Goal: Transaction & Acquisition: Purchase product/service

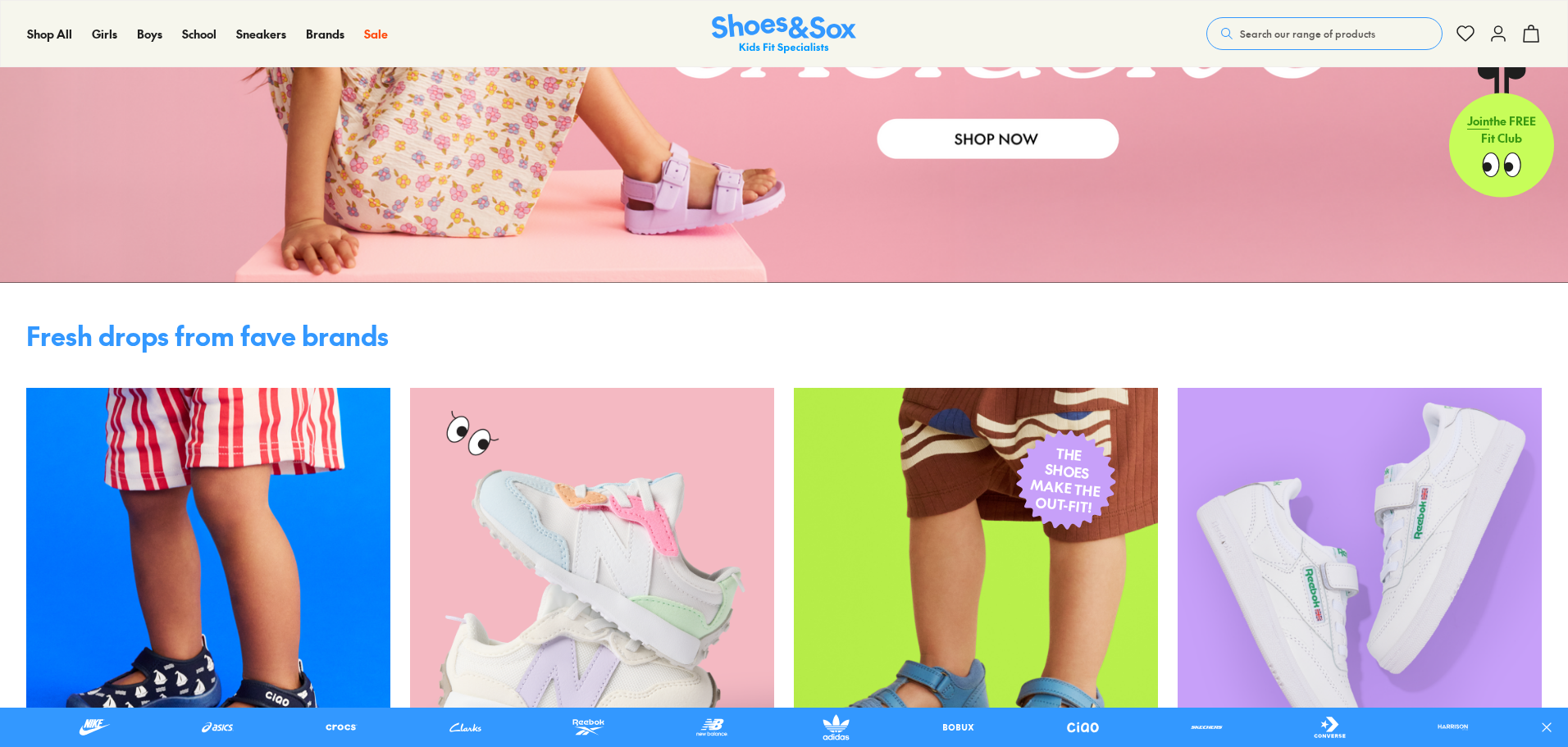
scroll to position [328, 0]
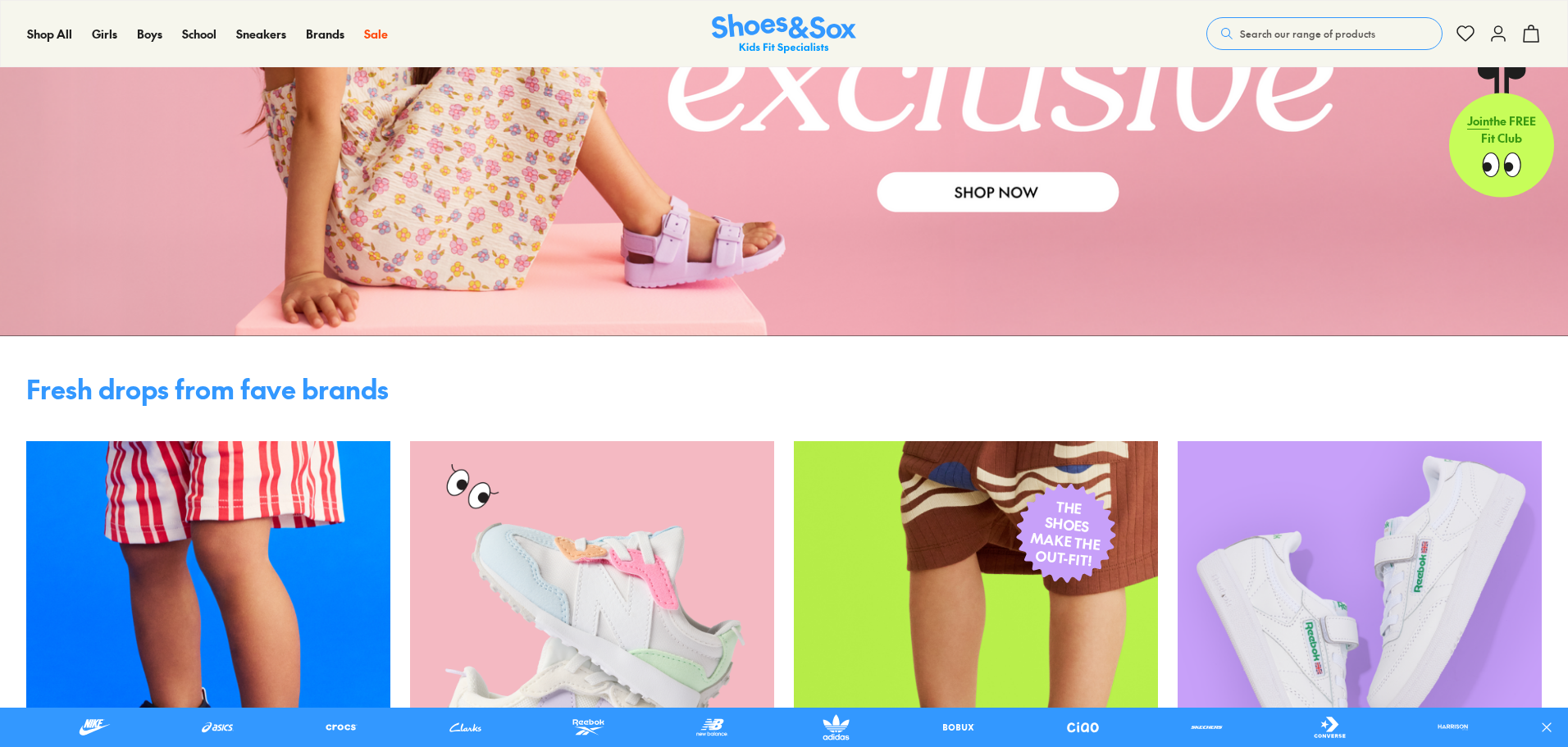
click at [1326, 36] on span "Search our range of products" at bounding box center [1308, 33] width 136 height 15
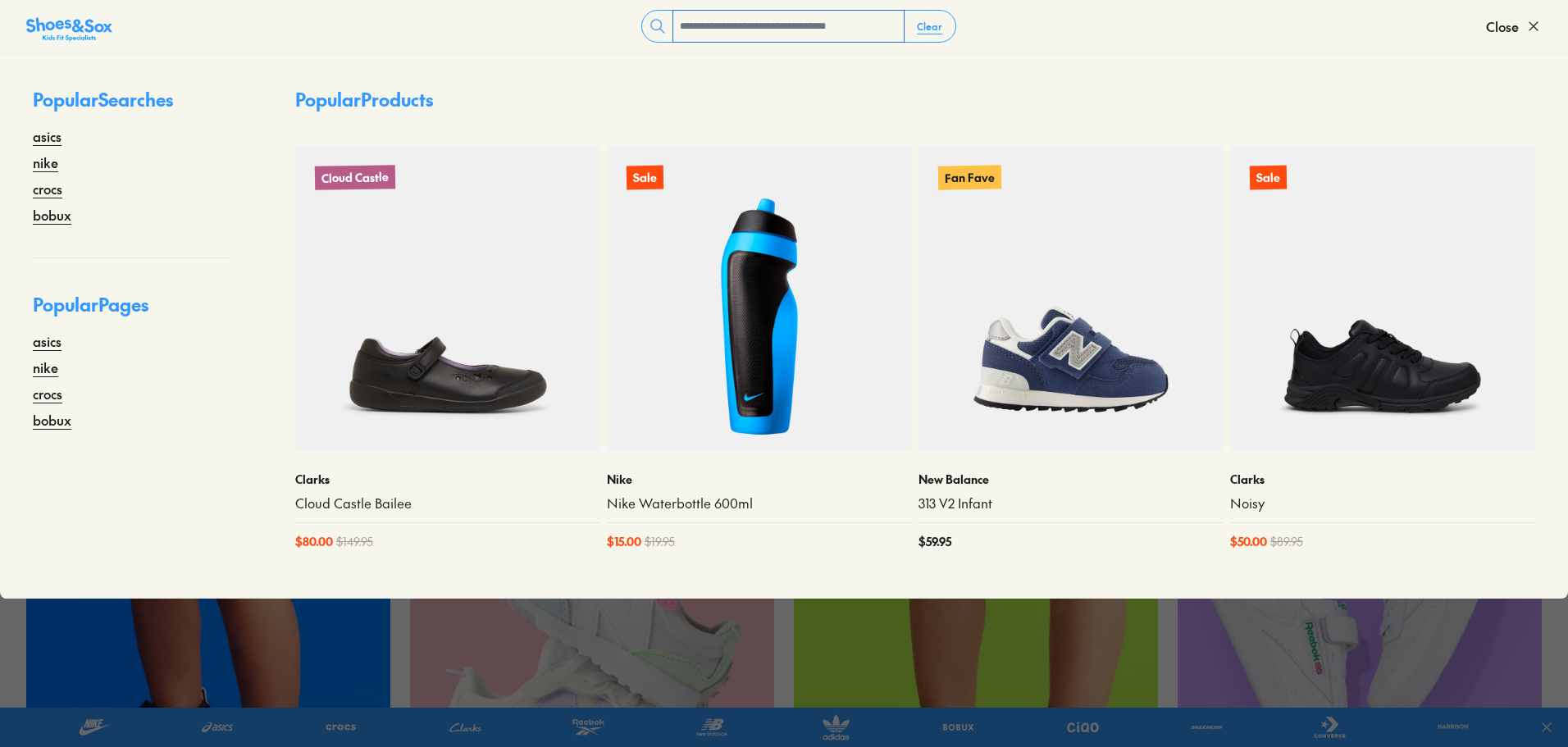
click at [718, 33] on input "text" at bounding box center [788, 26] width 230 height 31
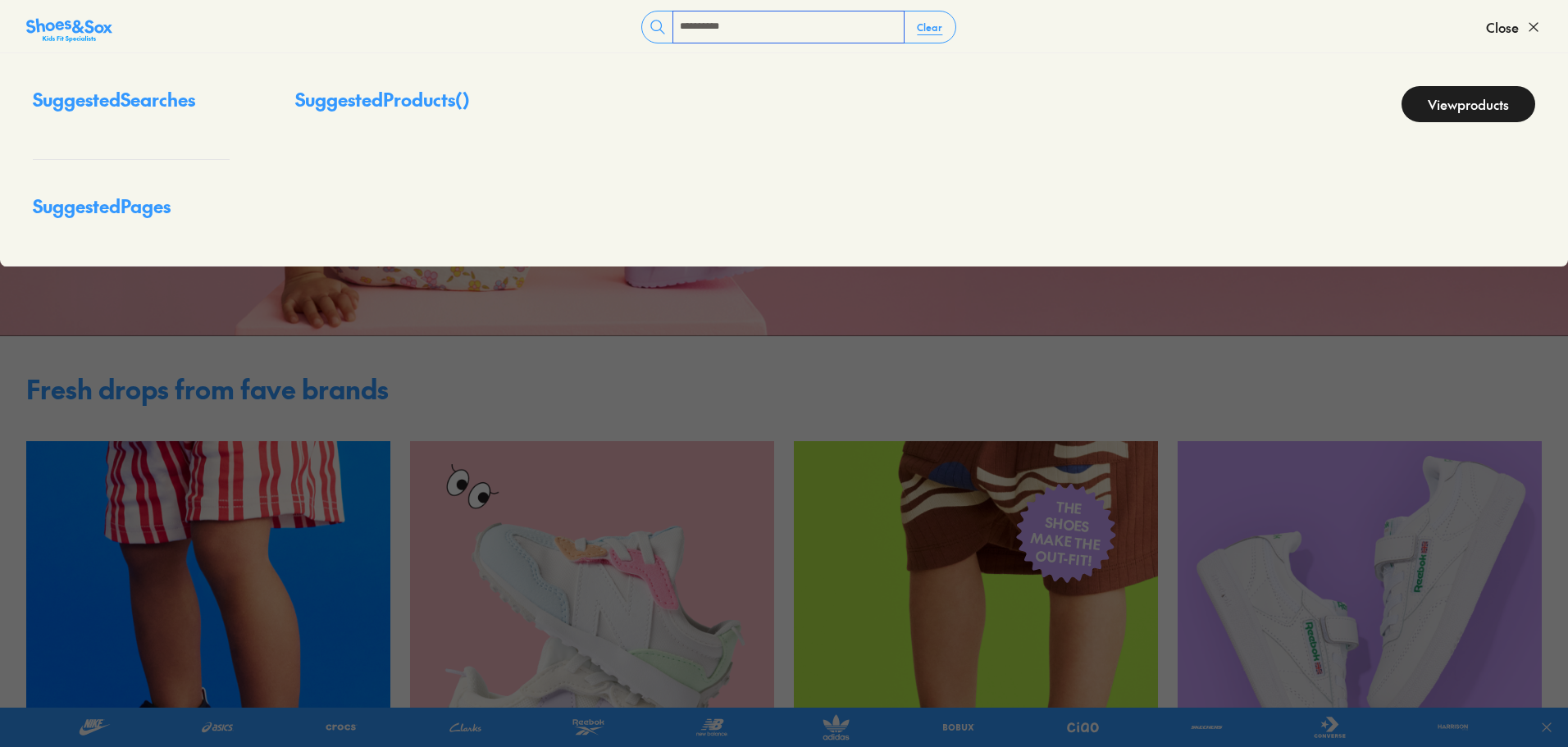
type input "**********"
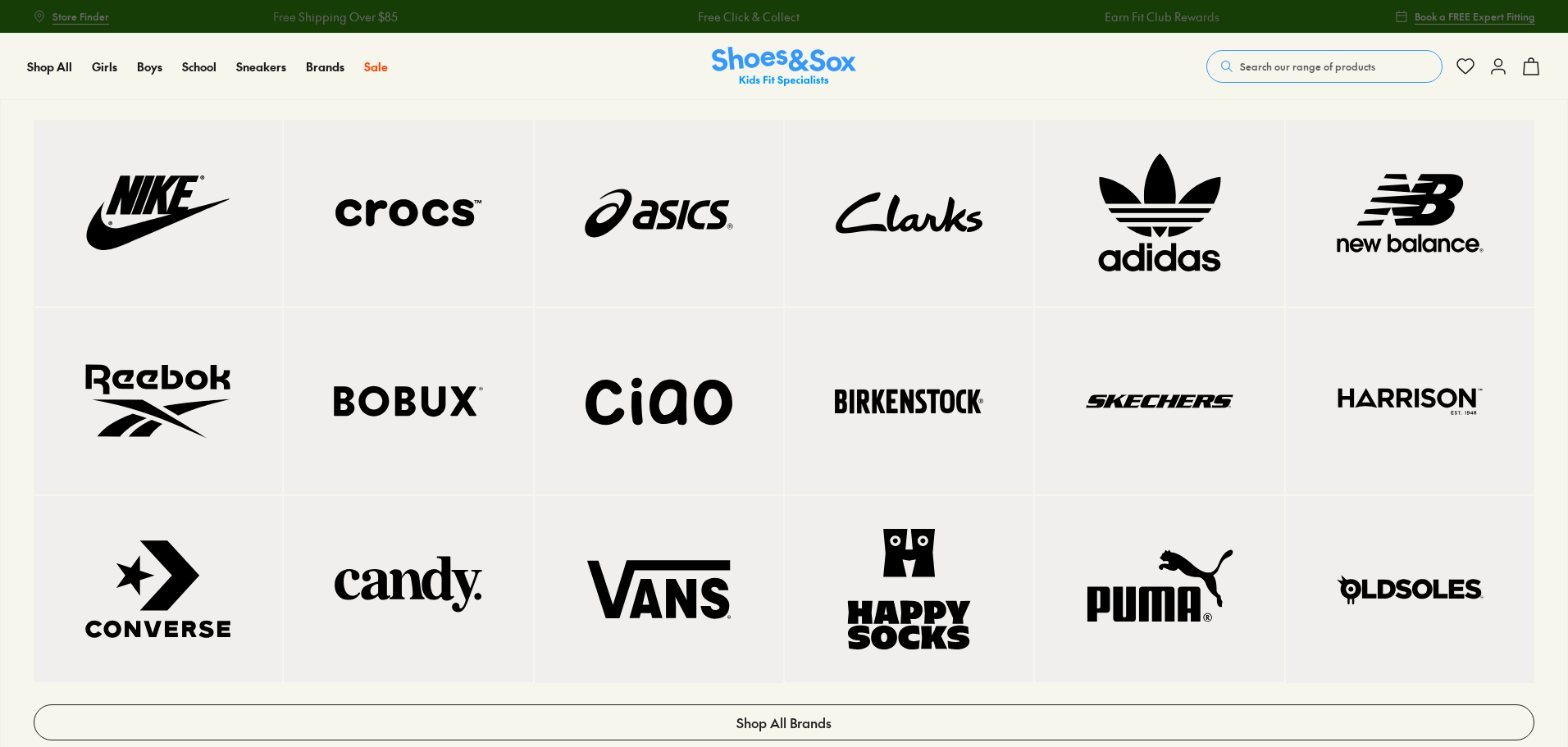
click at [182, 190] on img at bounding box center [157, 212] width 183 height 120
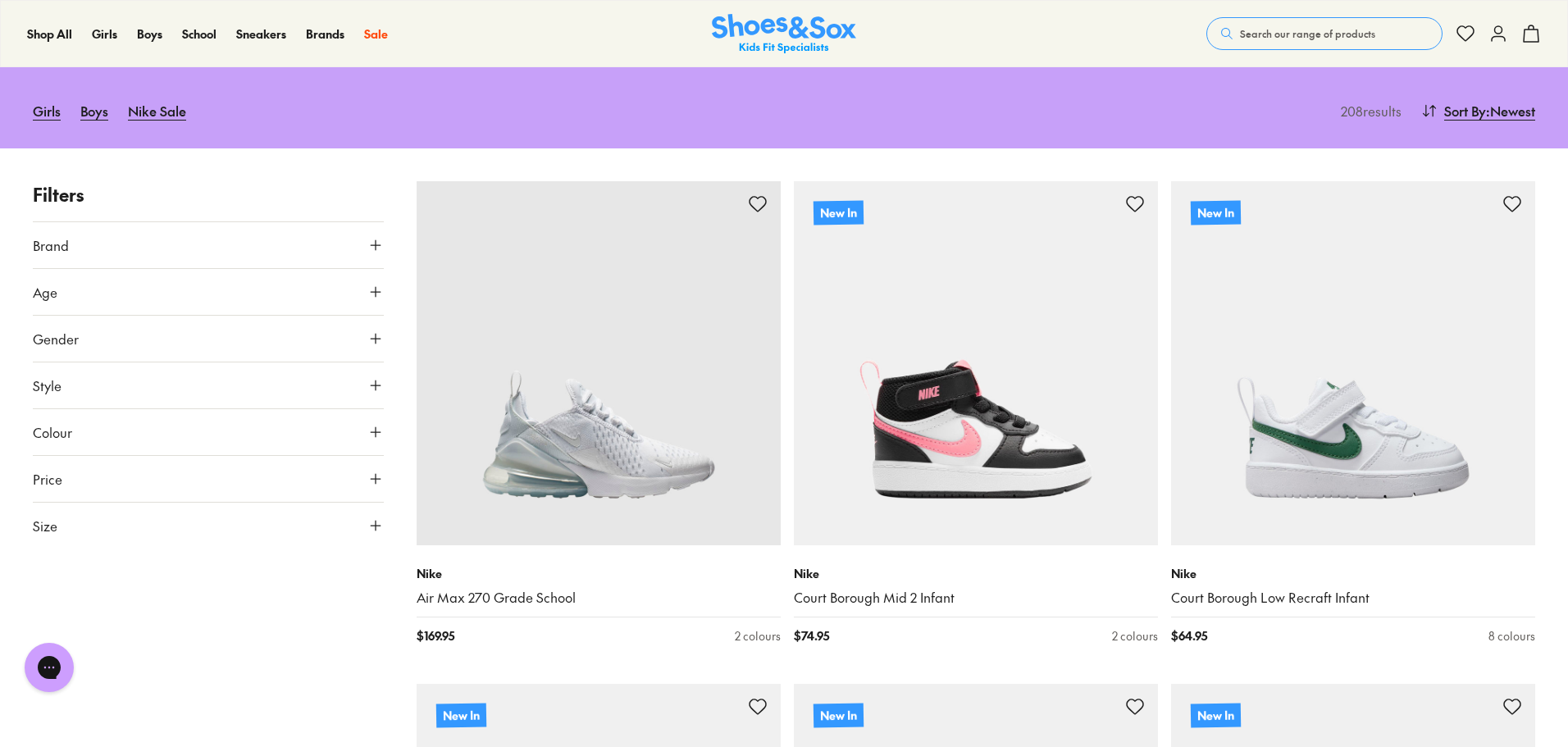
click at [97, 530] on button "Size" at bounding box center [208, 525] width 351 height 46
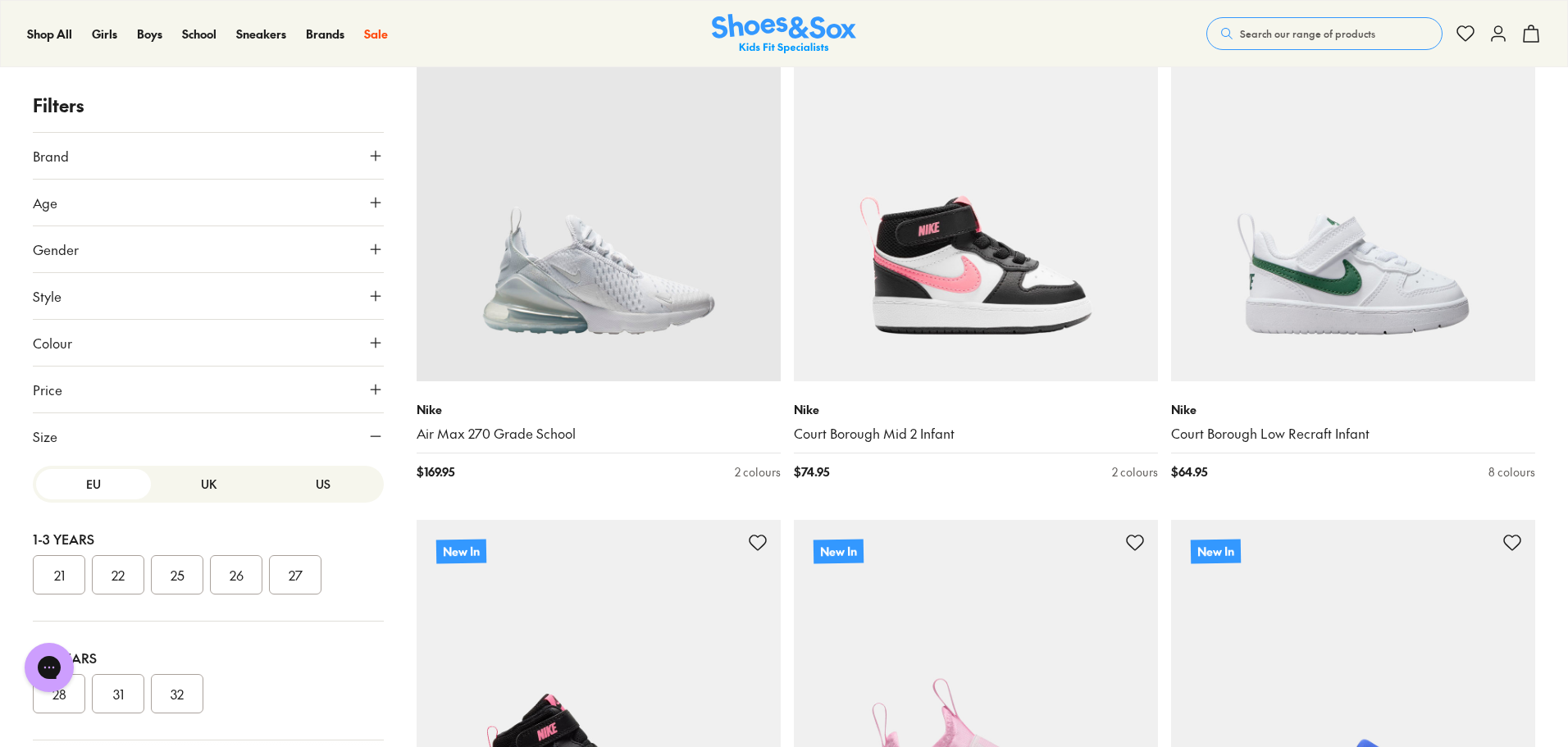
click at [313, 484] on button "US" at bounding box center [323, 484] width 115 height 30
click at [129, 504] on button "012" at bounding box center [118, 484] width 53 height 39
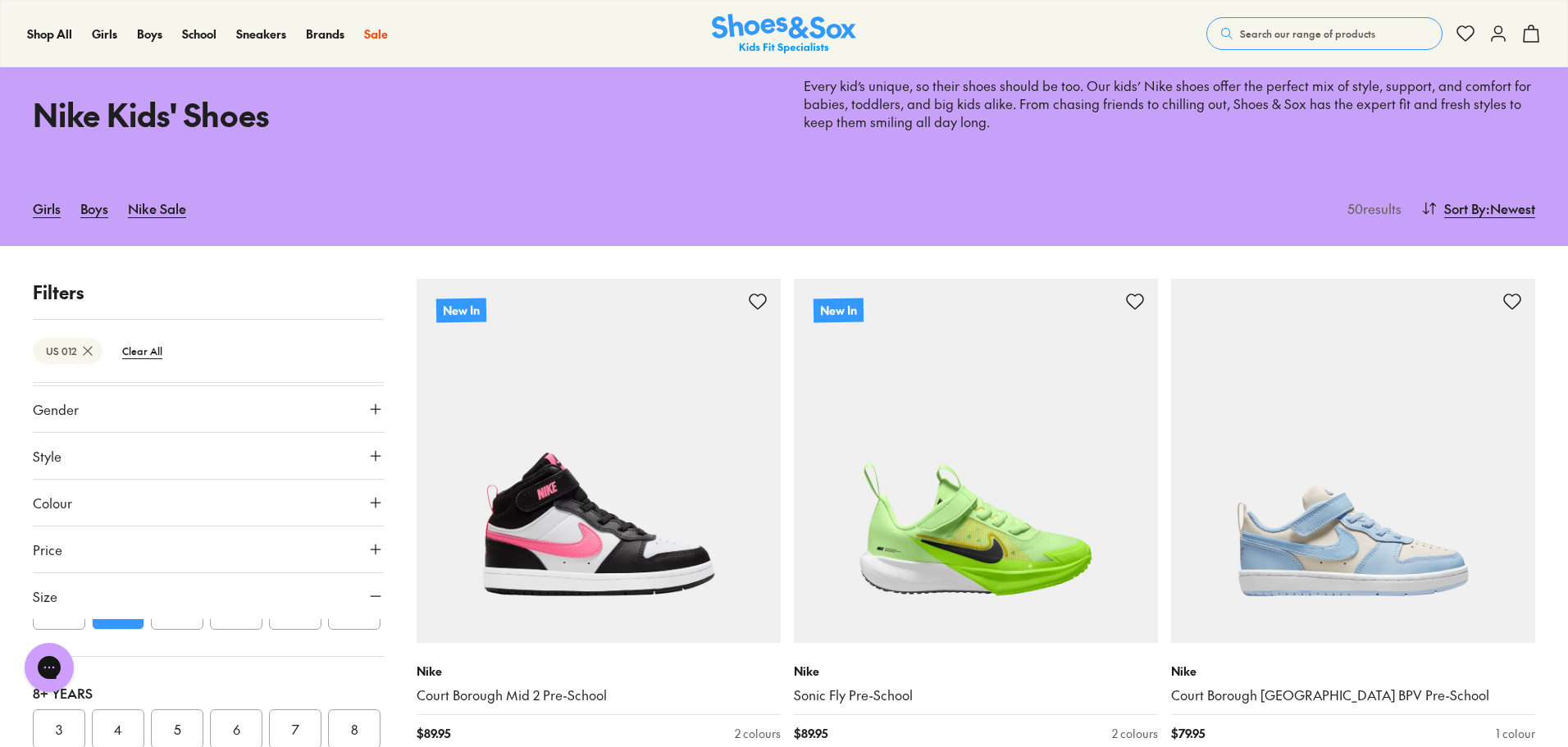
scroll to position [336, 0]
click at [64, 693] on div "Chat with us" at bounding box center [49, 668] width 65 height 61
click at [79, 692] on div "Chat with us" at bounding box center [49, 668] width 65 height 61
click at [75, 693] on div "Chat with us" at bounding box center [49, 668] width 65 height 61
click at [74, 693] on div "Chat with us" at bounding box center [49, 668] width 65 height 61
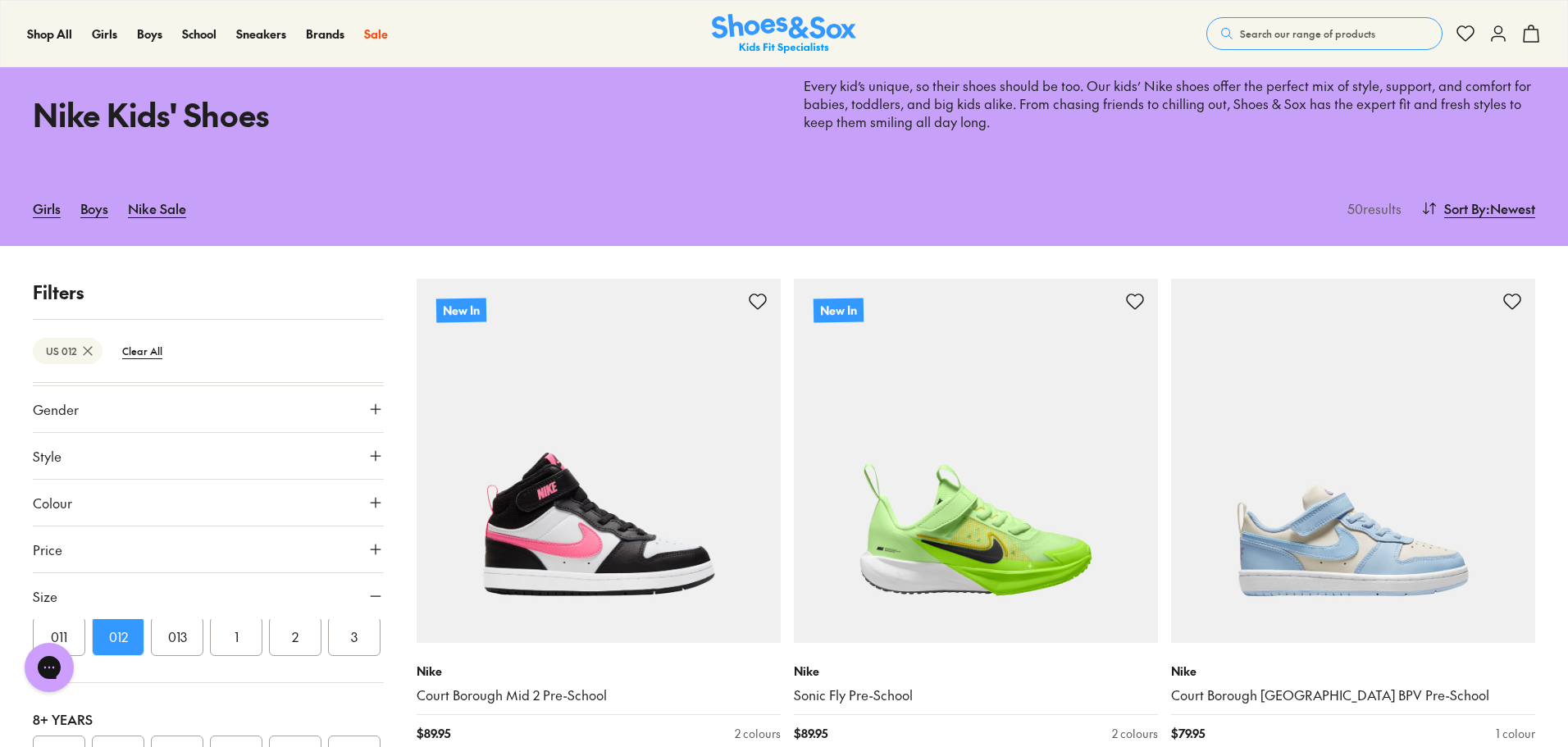
click at [179, 656] on button "013" at bounding box center [177, 636] width 53 height 39
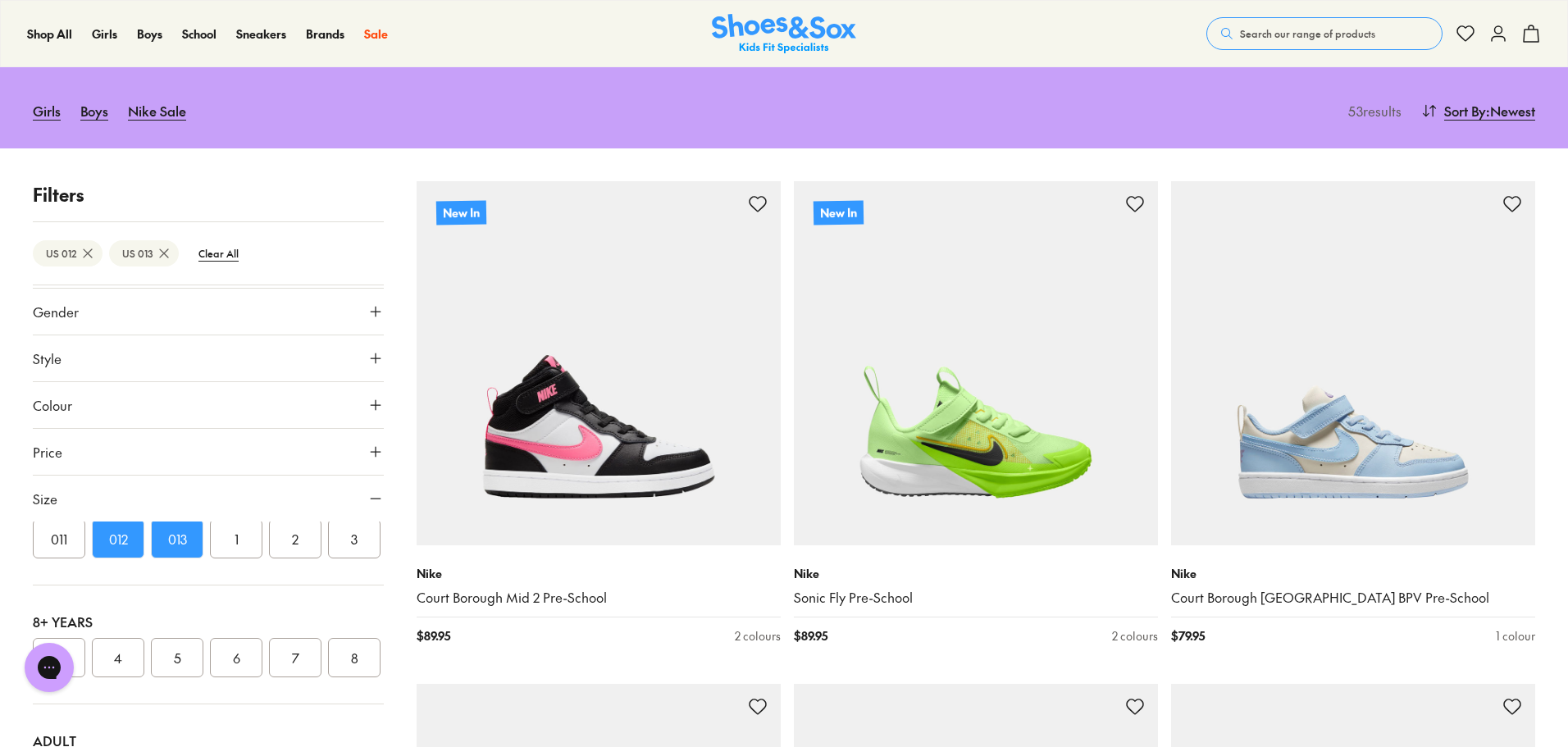
click at [45, 559] on button "011" at bounding box center [59, 538] width 53 height 39
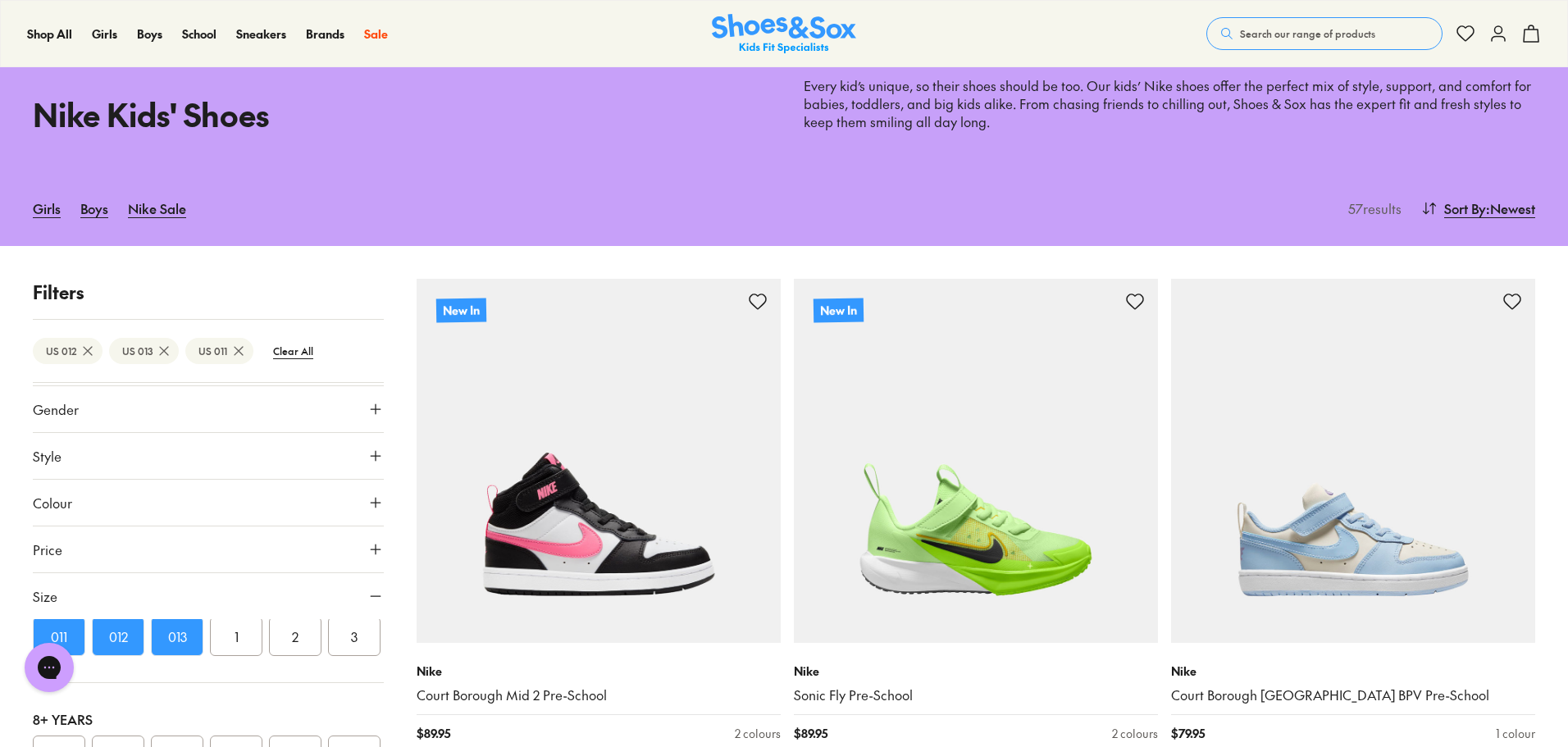
click at [184, 656] on button "013" at bounding box center [177, 636] width 53 height 39
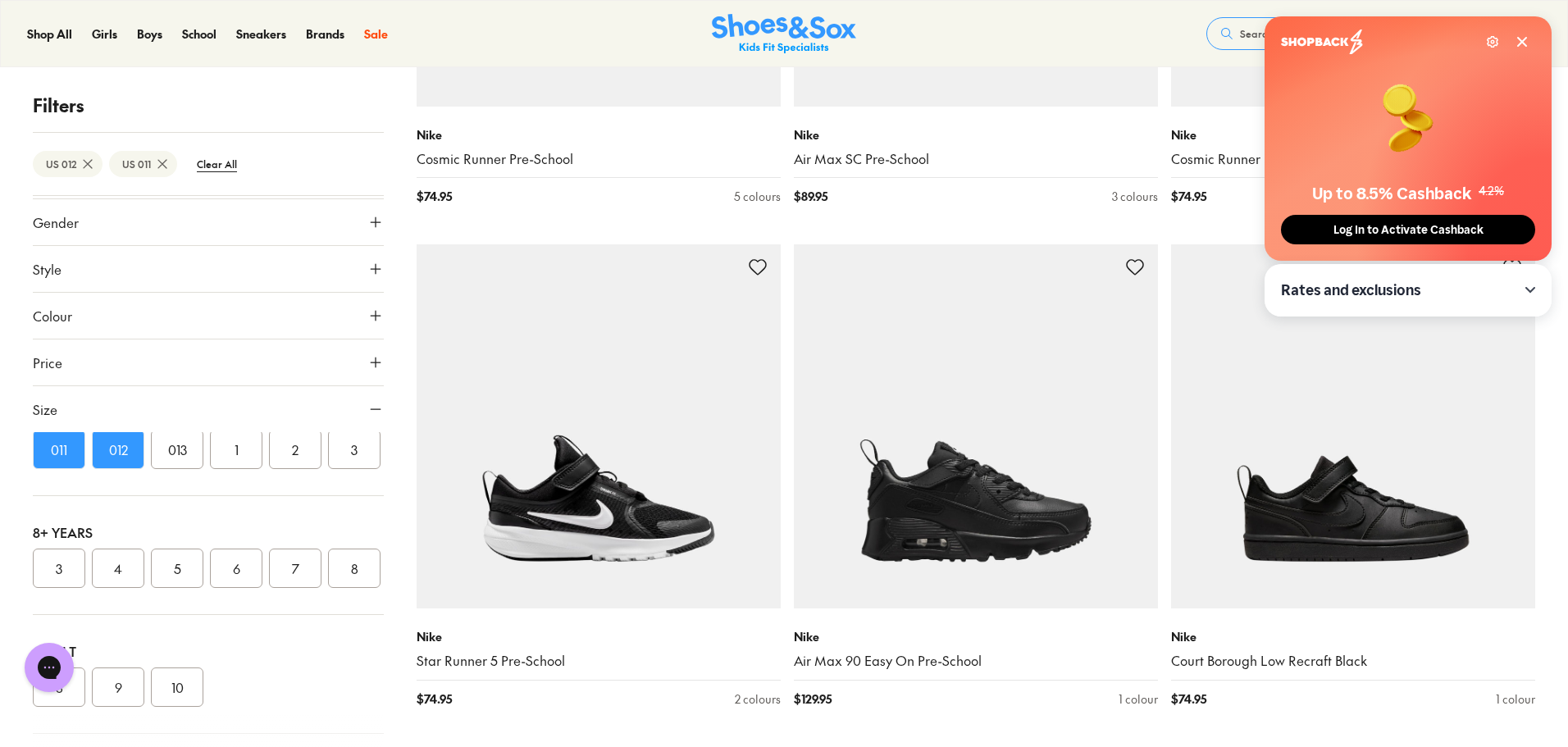
scroll to position [2131, 0]
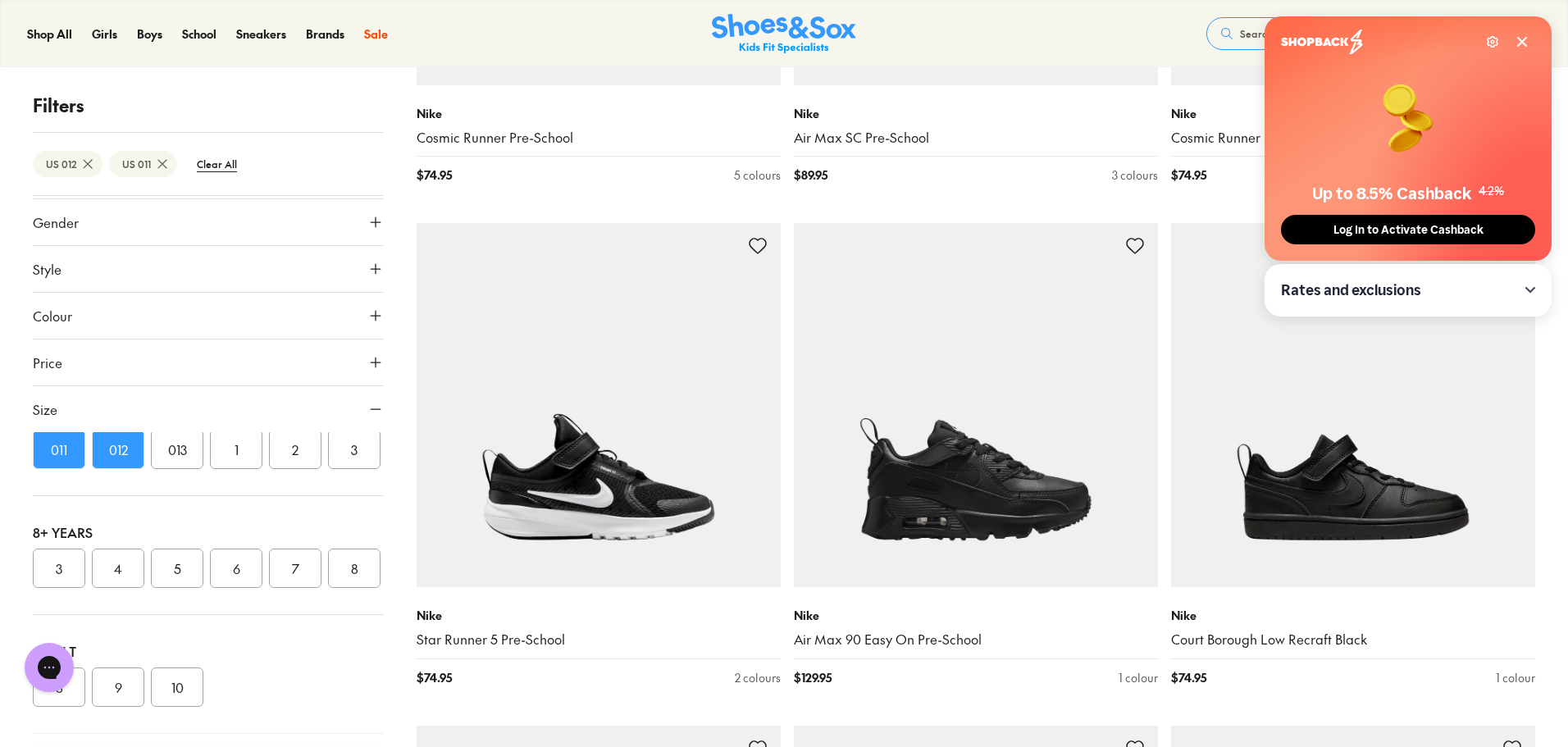
click at [1519, 36] on icon at bounding box center [1522, 42] width 13 height 13
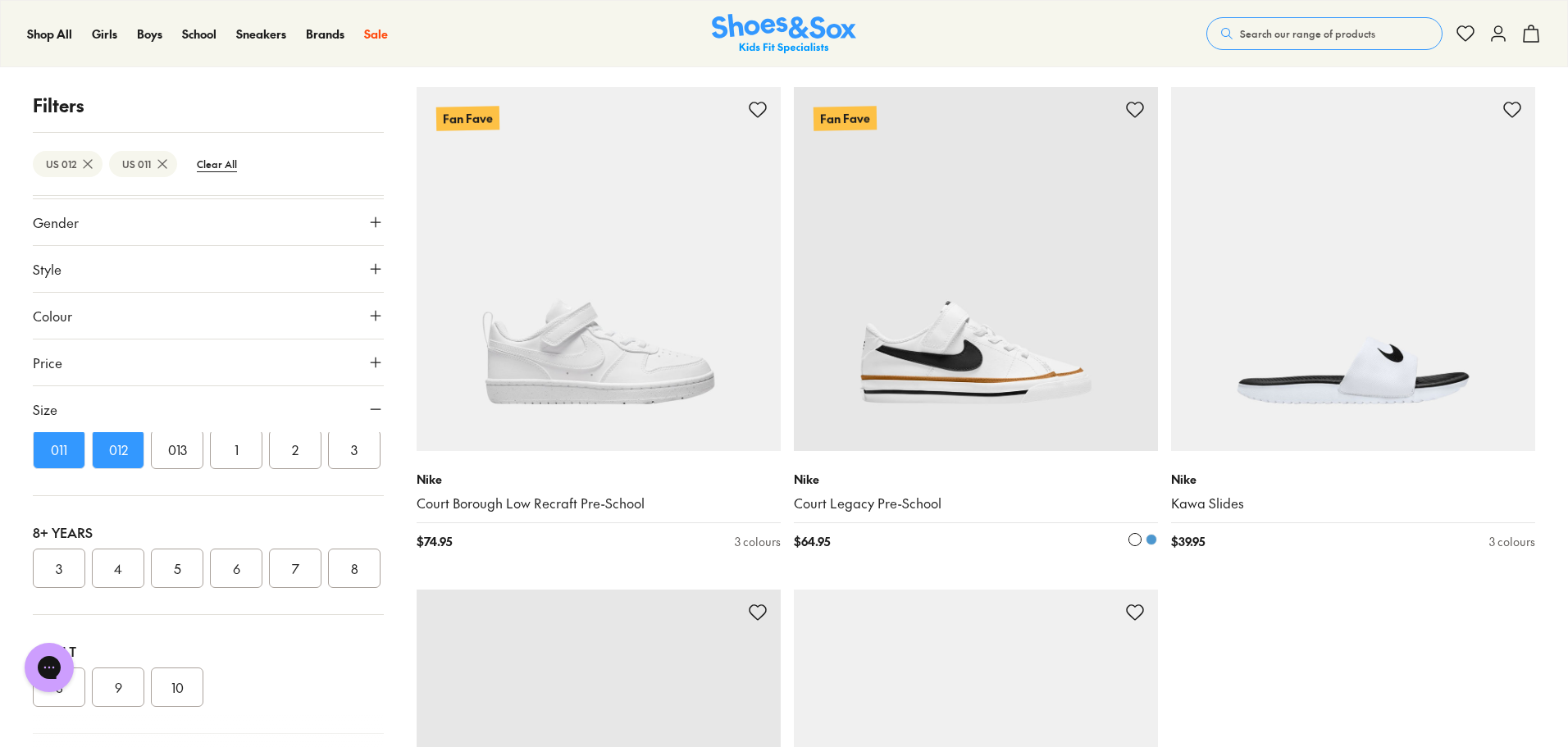
scroll to position [4919, 0]
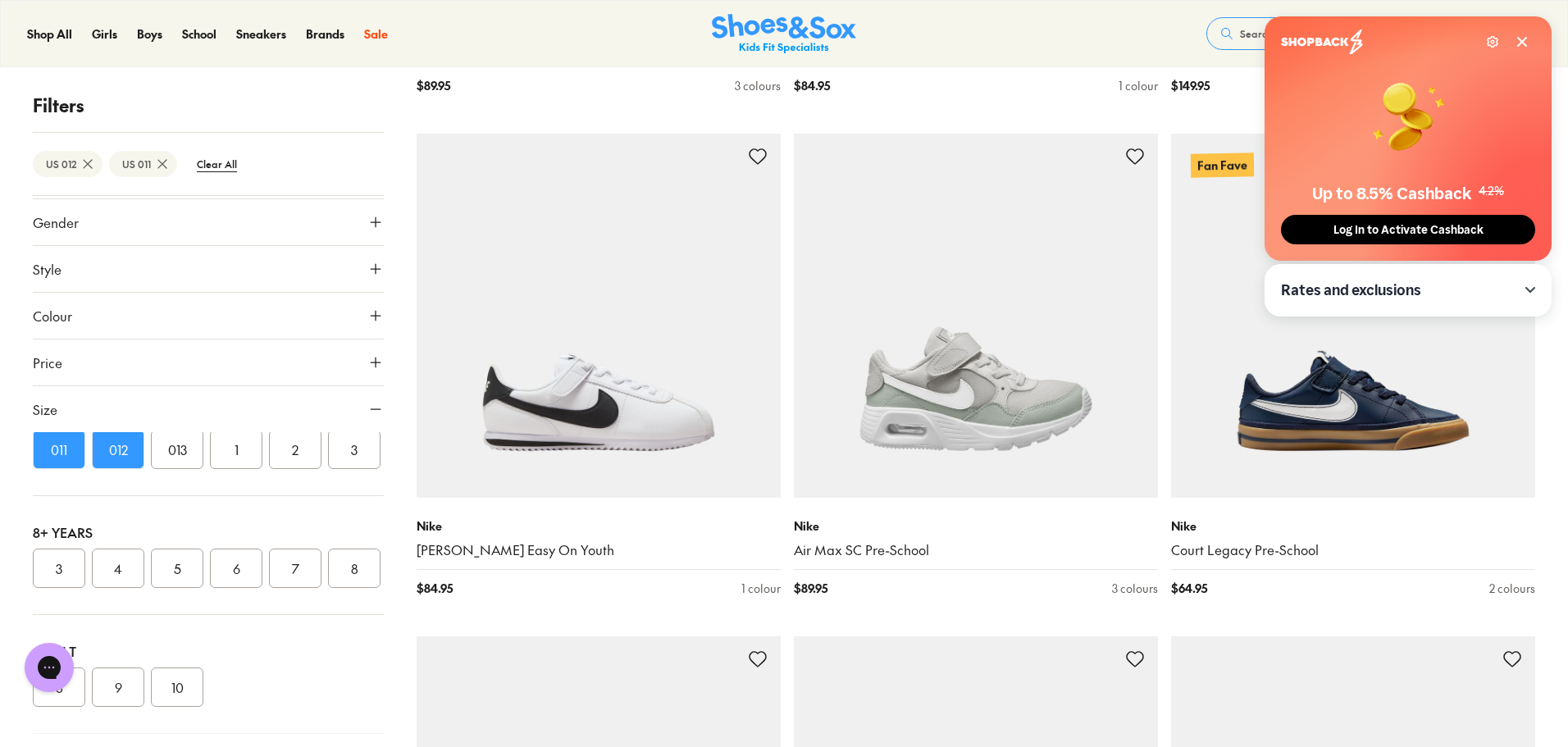
scroll to position [5575, 0]
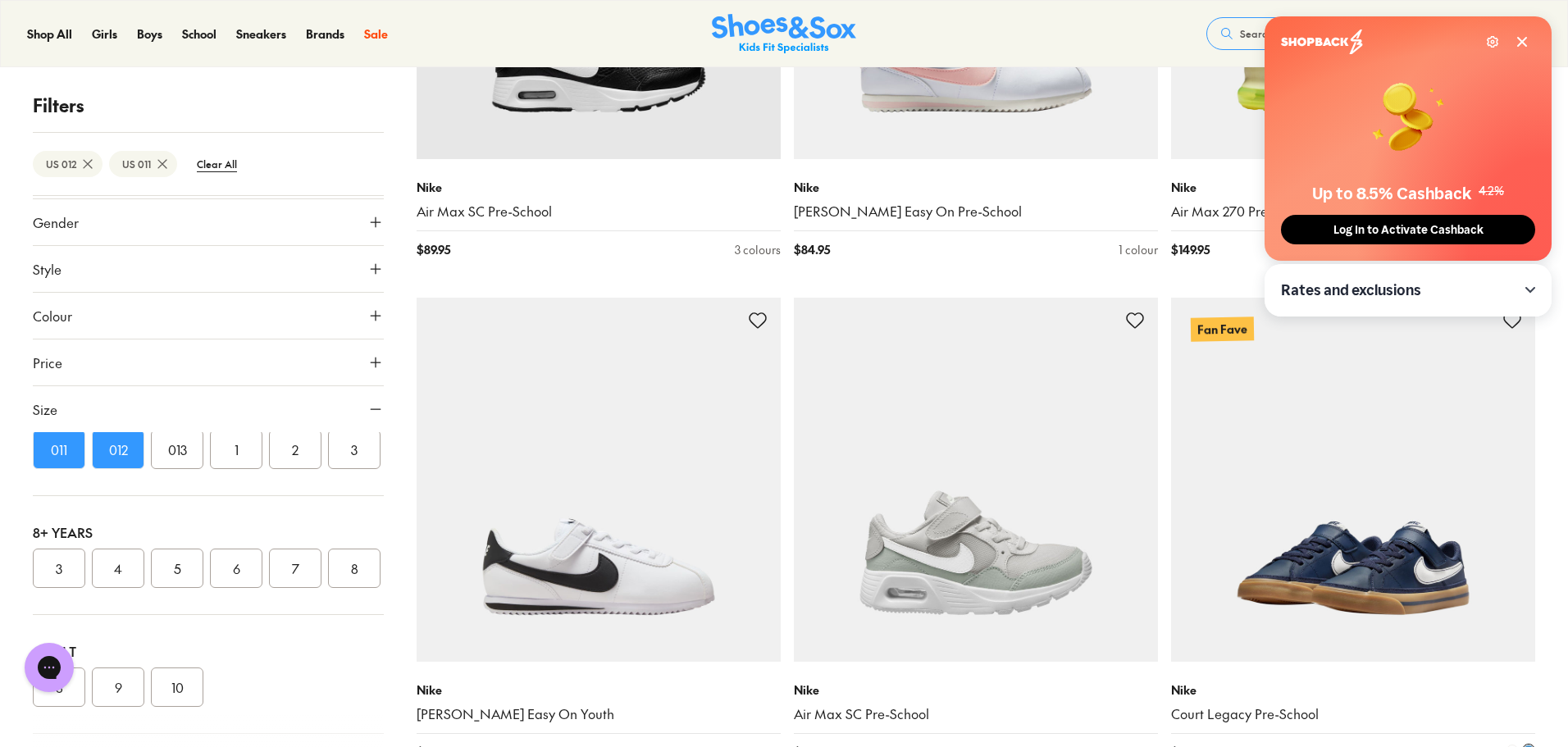
click at [1353, 556] on img at bounding box center [1353, 479] width 364 height 364
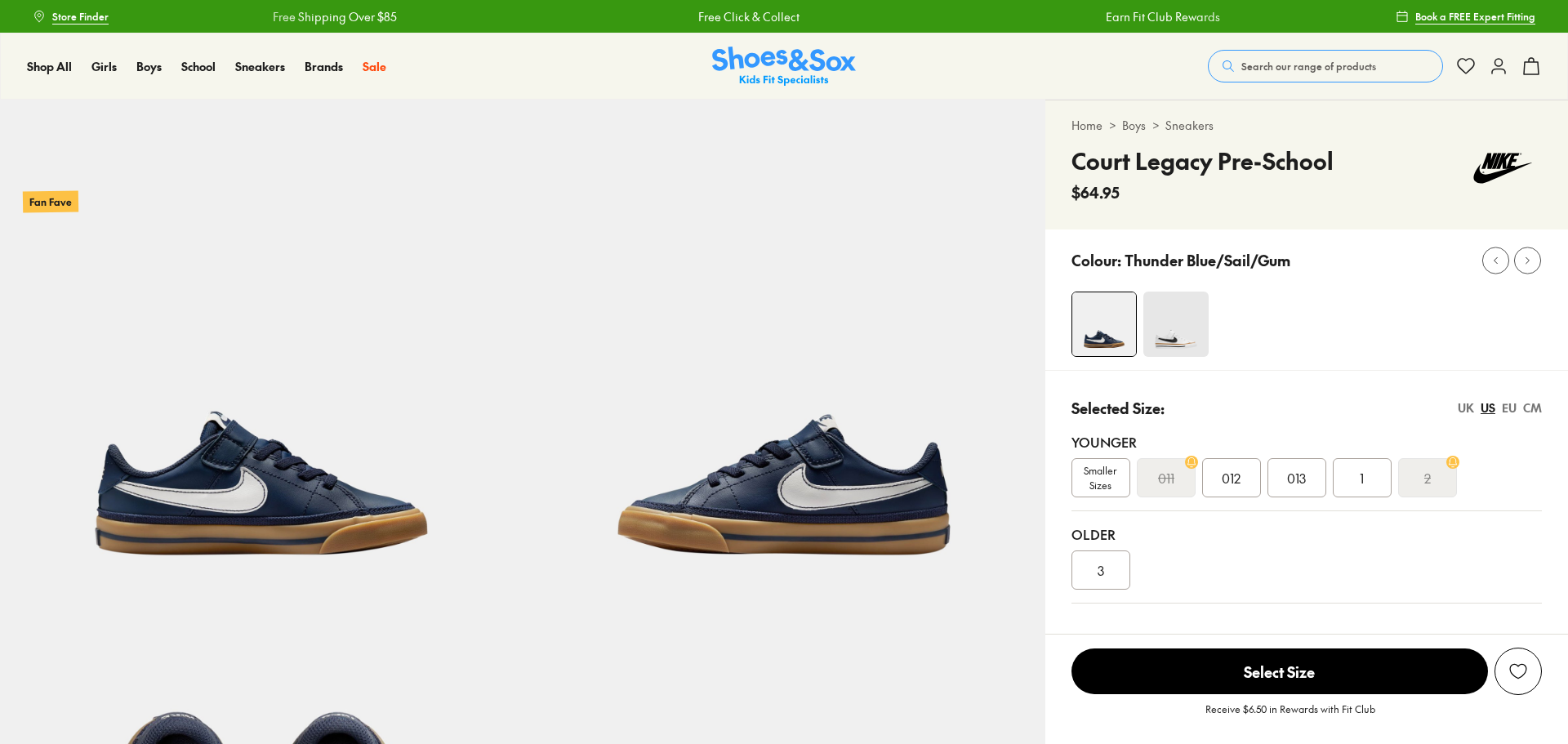
select select "*"
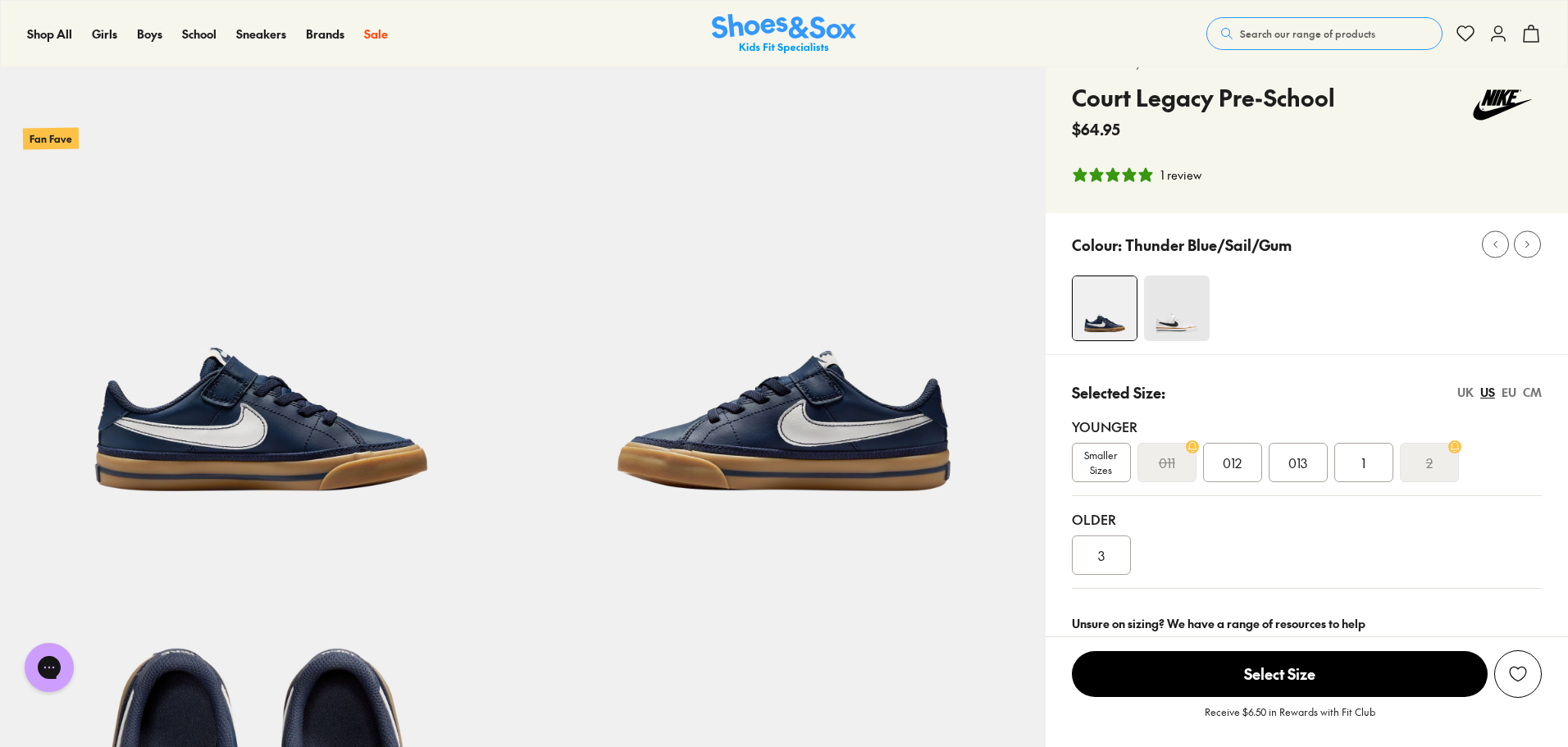
scroll to position [82, 0]
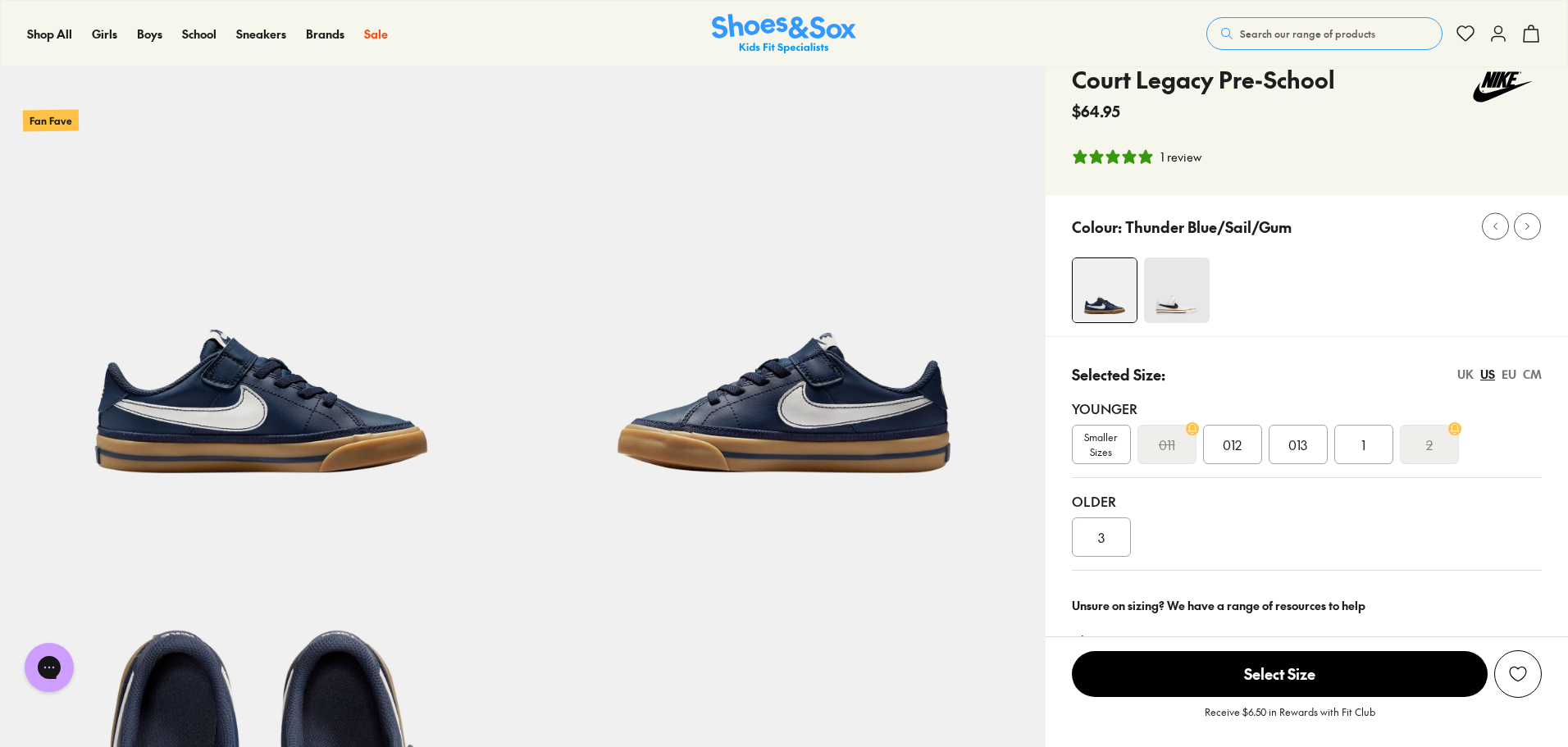
click at [1242, 444] on span "012" at bounding box center [1232, 444] width 19 height 20
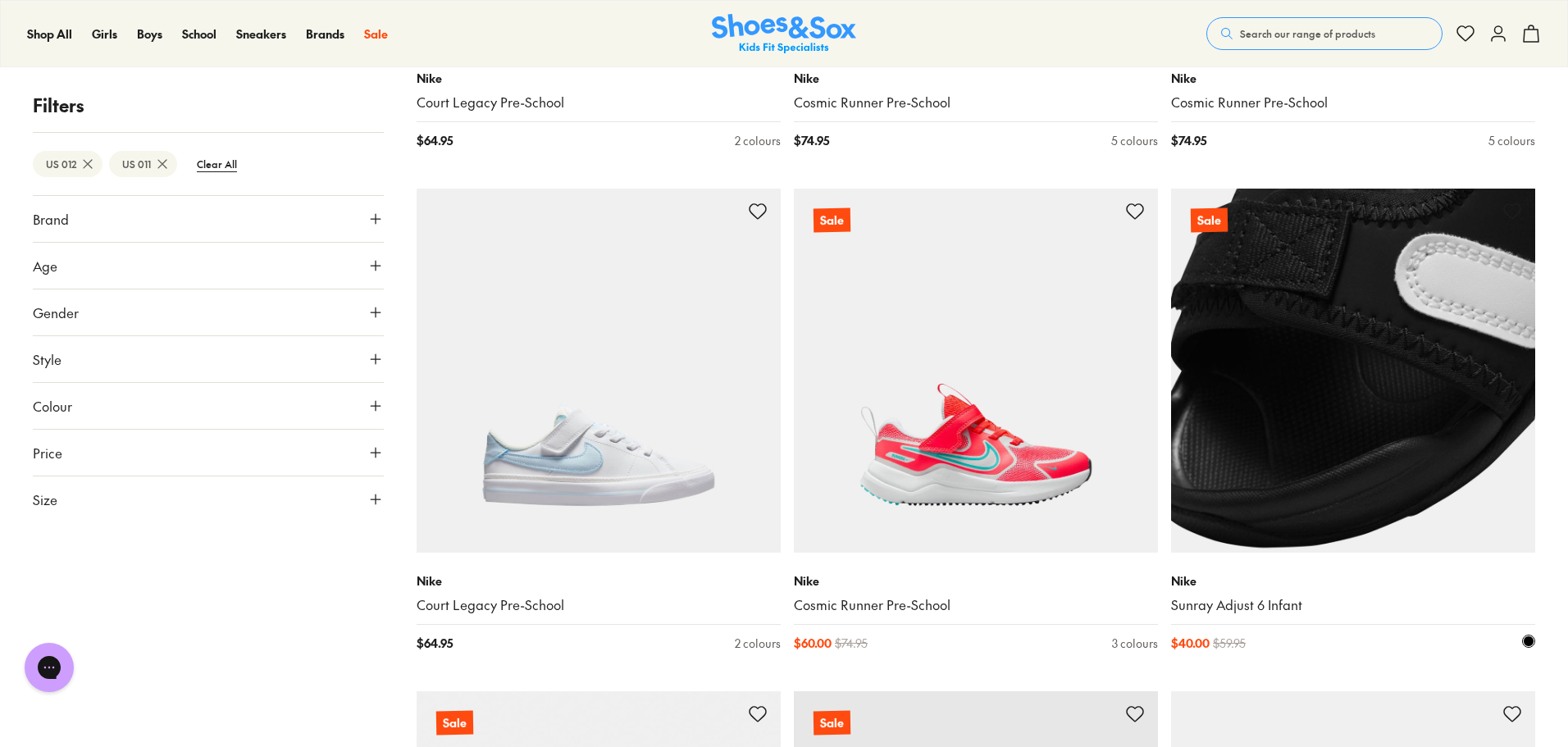
scroll to position [1262, 0]
